Goal: Transaction & Acquisition: Purchase product/service

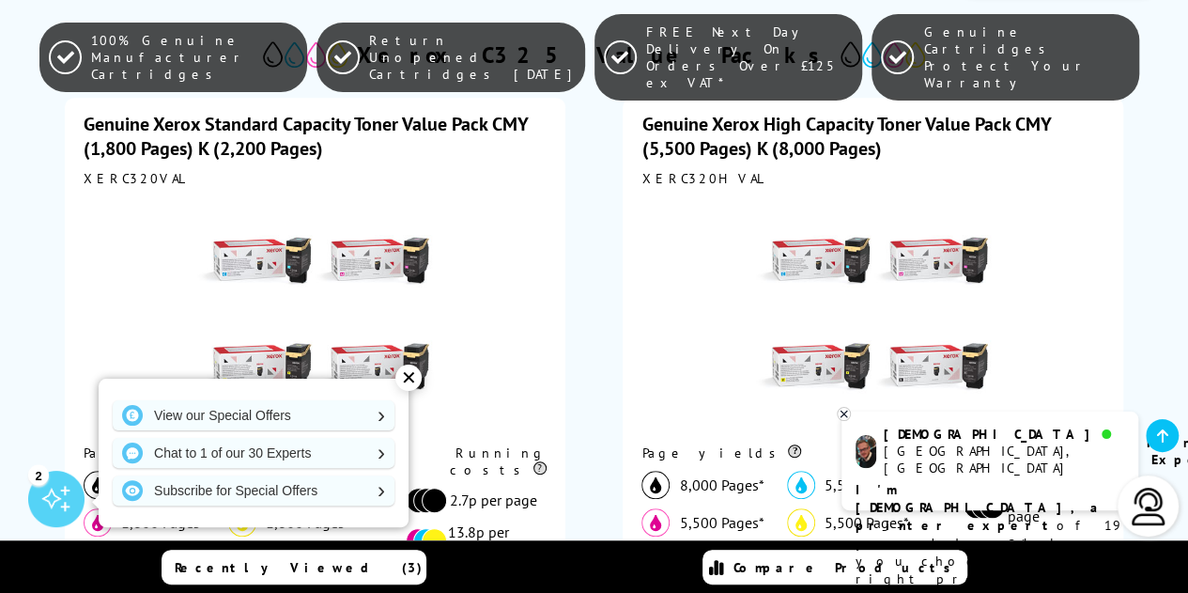
scroll to position [470, 0]
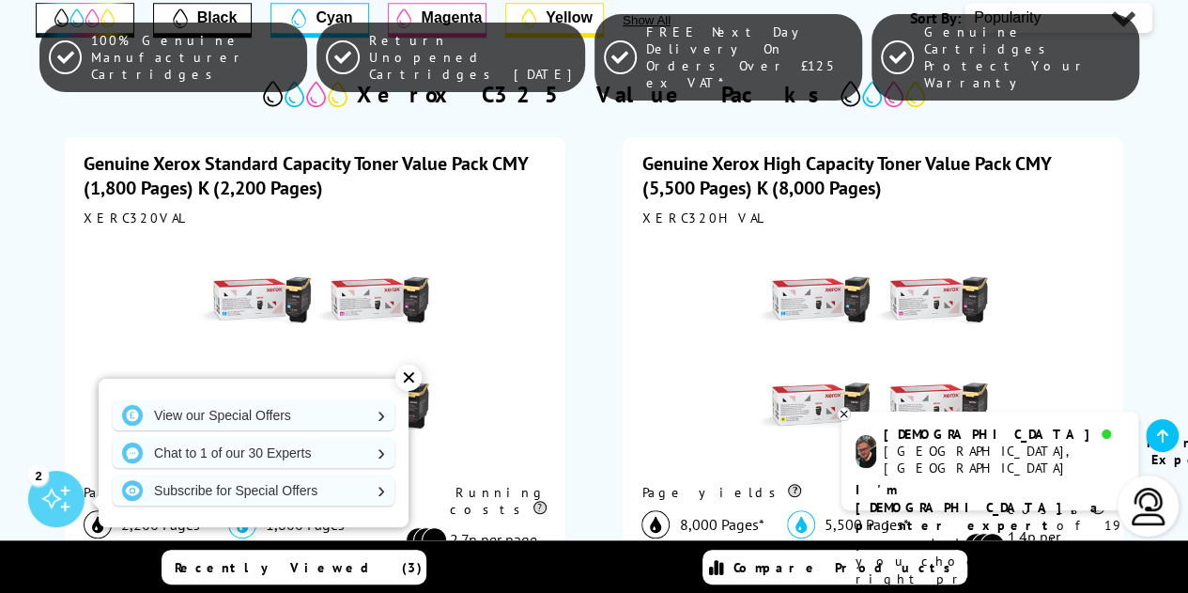
click at [887, 196] on div "Genuine Xerox High Capacity Toner Value Pack CMY (5,500 Pages) K (8,000 Pages)" at bounding box center [873, 175] width 463 height 49
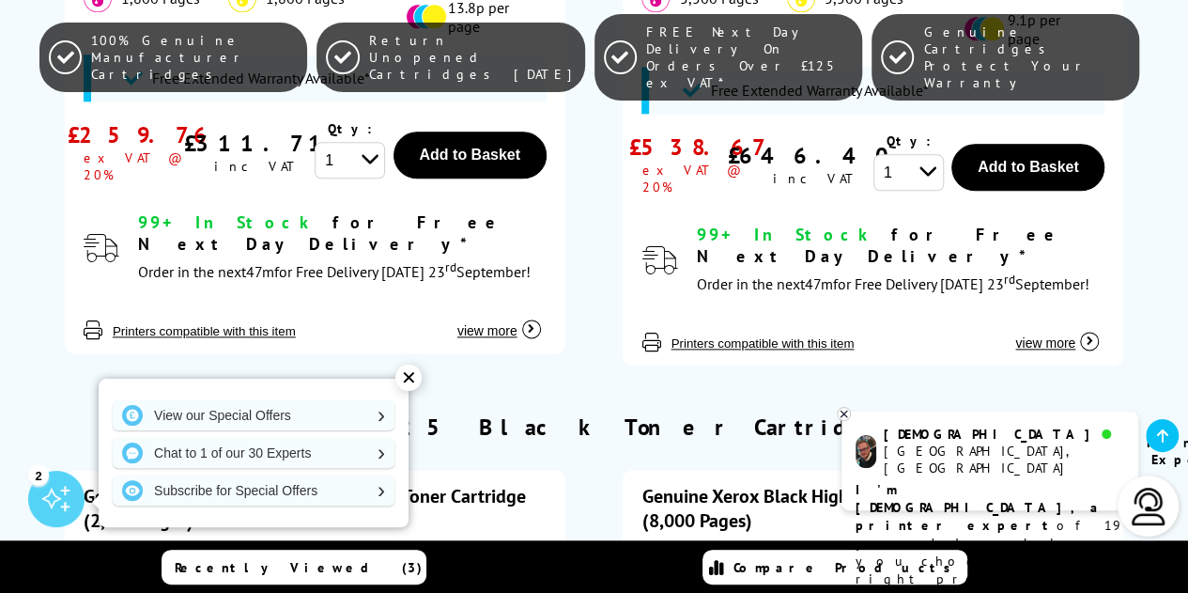
scroll to position [658, 0]
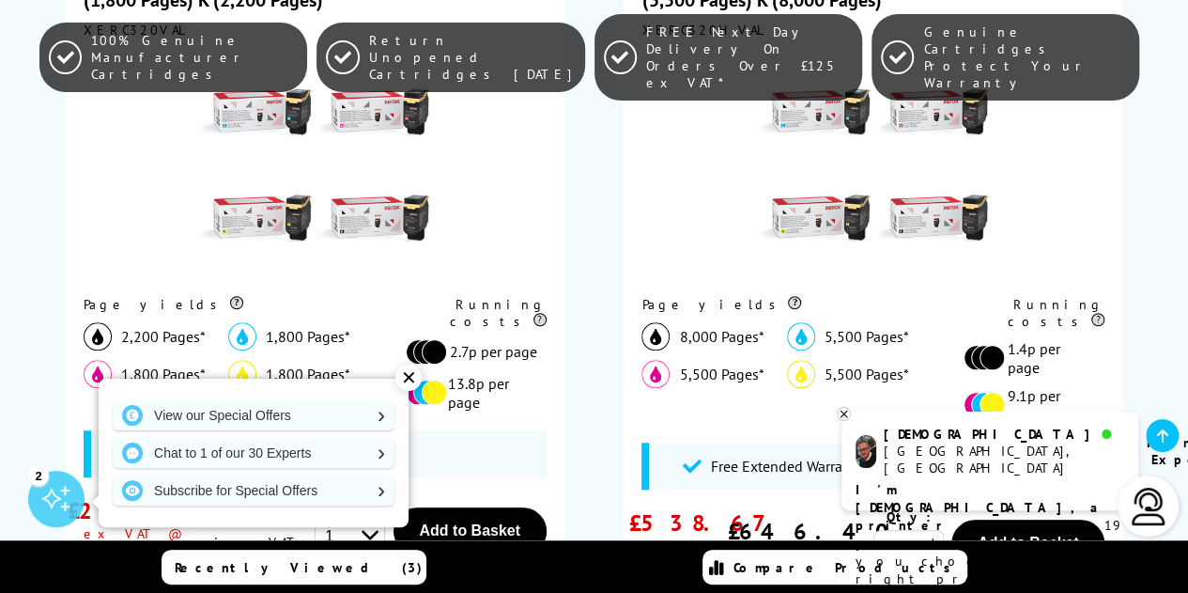
click at [734, 185] on div at bounding box center [873, 167] width 463 height 239
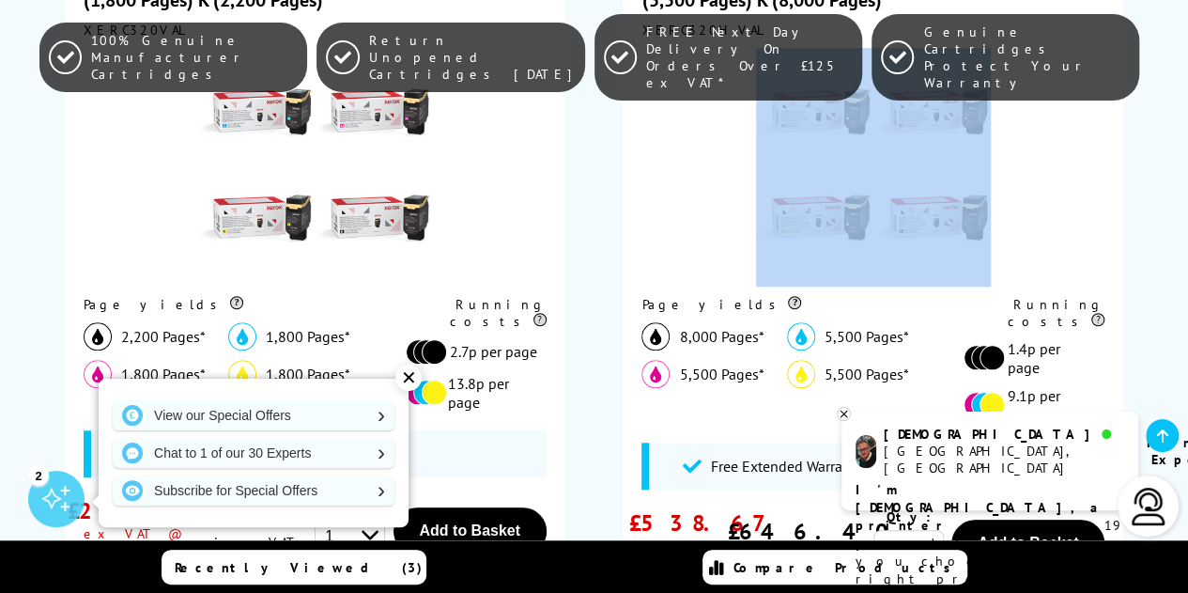
click at [734, 185] on div at bounding box center [873, 167] width 463 height 239
drag, startPoint x: 673, startPoint y: 265, endPoint x: 721, endPoint y: 275, distance: 49.9
click at [674, 264] on div at bounding box center [873, 167] width 463 height 239
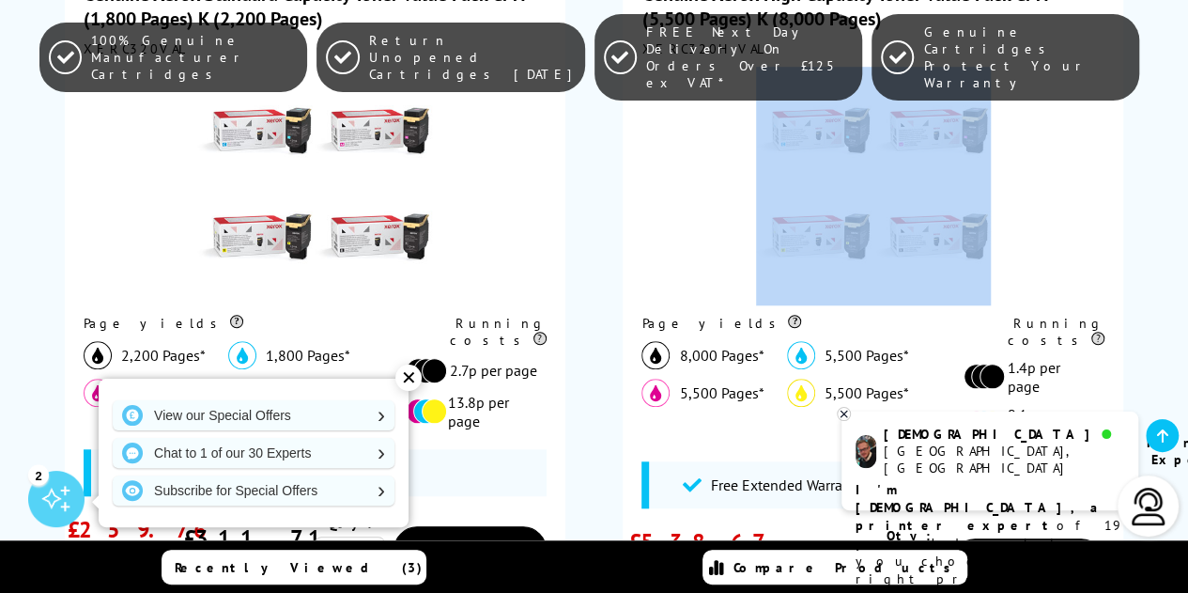
scroll to position [470, 0]
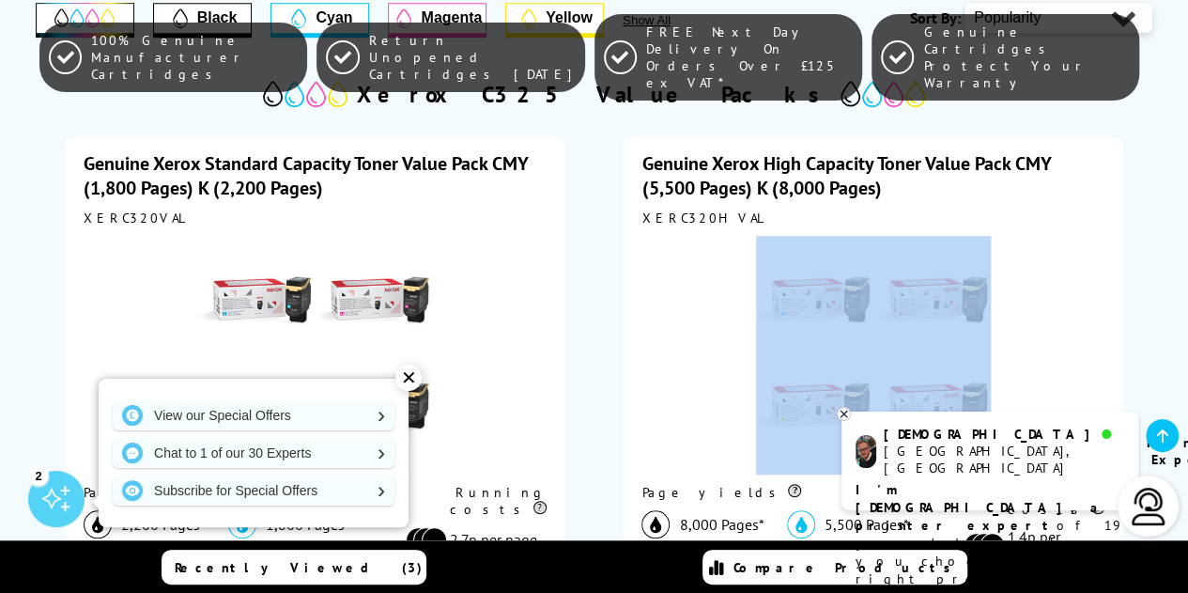
click at [748, 186] on link "Genuine Xerox High Capacity Toner Value Pack CMY (5,500 Pages) K (8,000 Pages)" at bounding box center [846, 175] width 409 height 49
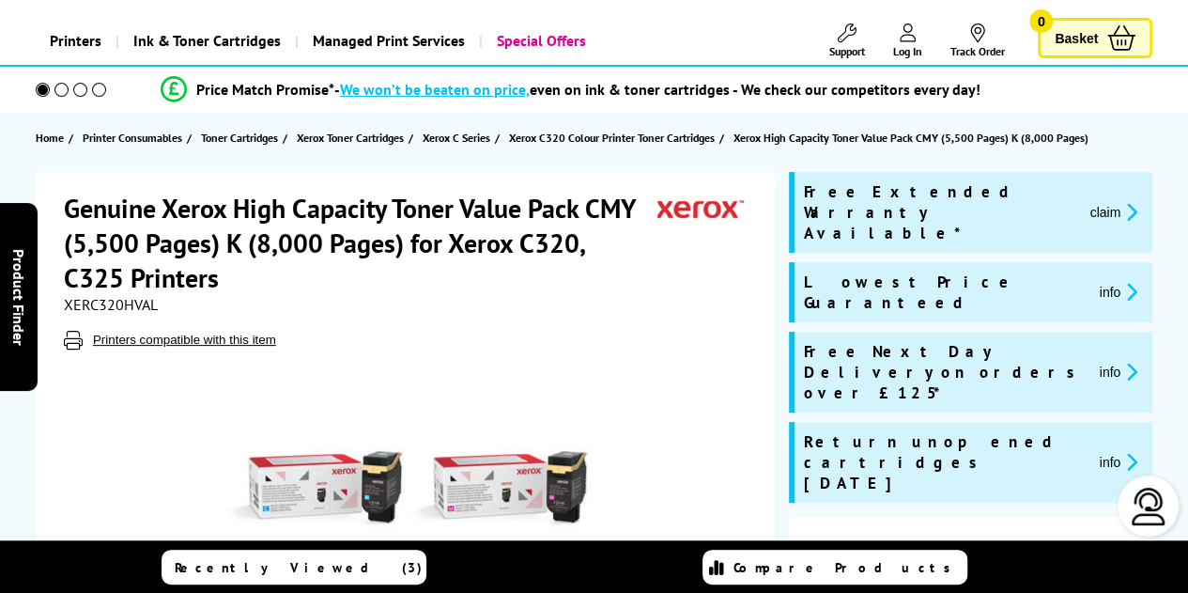
scroll to position [188, 0]
